Goal: Find specific page/section: Find specific page/section

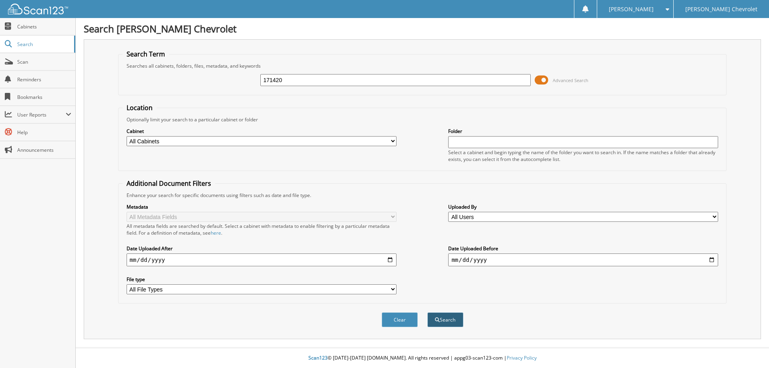
type input "171420"
click at [456, 318] on button "Search" at bounding box center [446, 320] width 36 height 15
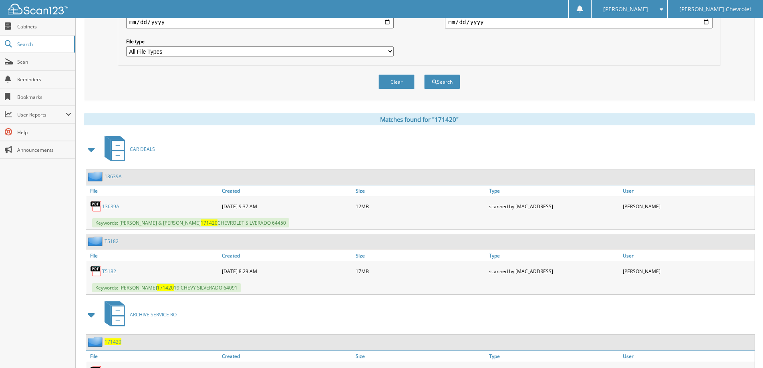
scroll to position [240, 0]
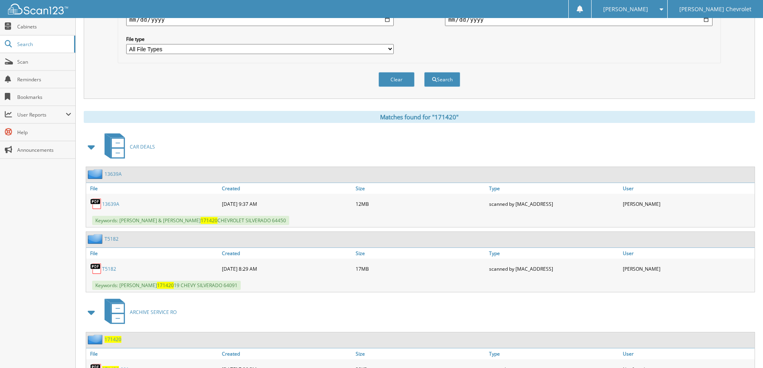
click at [113, 205] on link "13639A" at bounding box center [110, 204] width 17 height 7
